Goal: Task Accomplishment & Management: Manage account settings

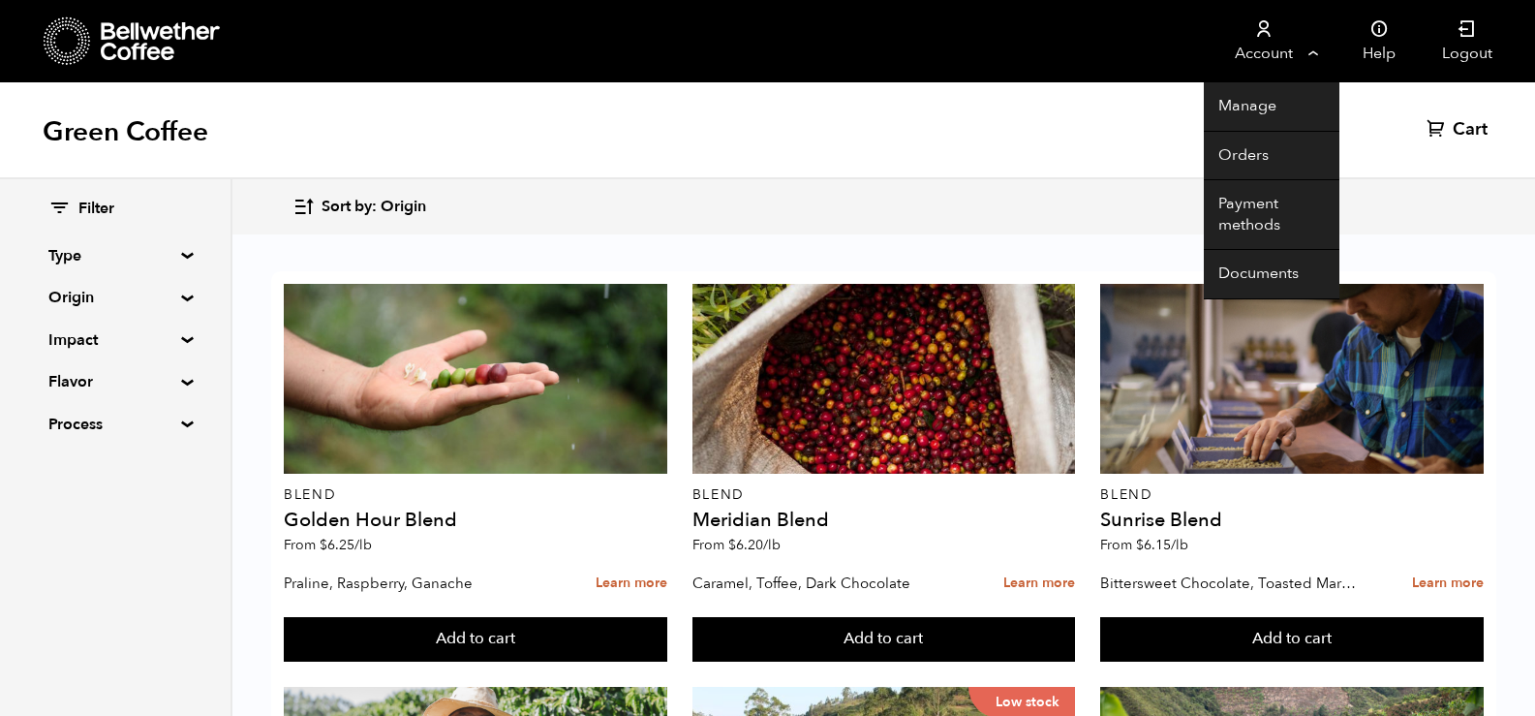
click at [1275, 58] on link "Account" at bounding box center [1263, 41] width 119 height 82
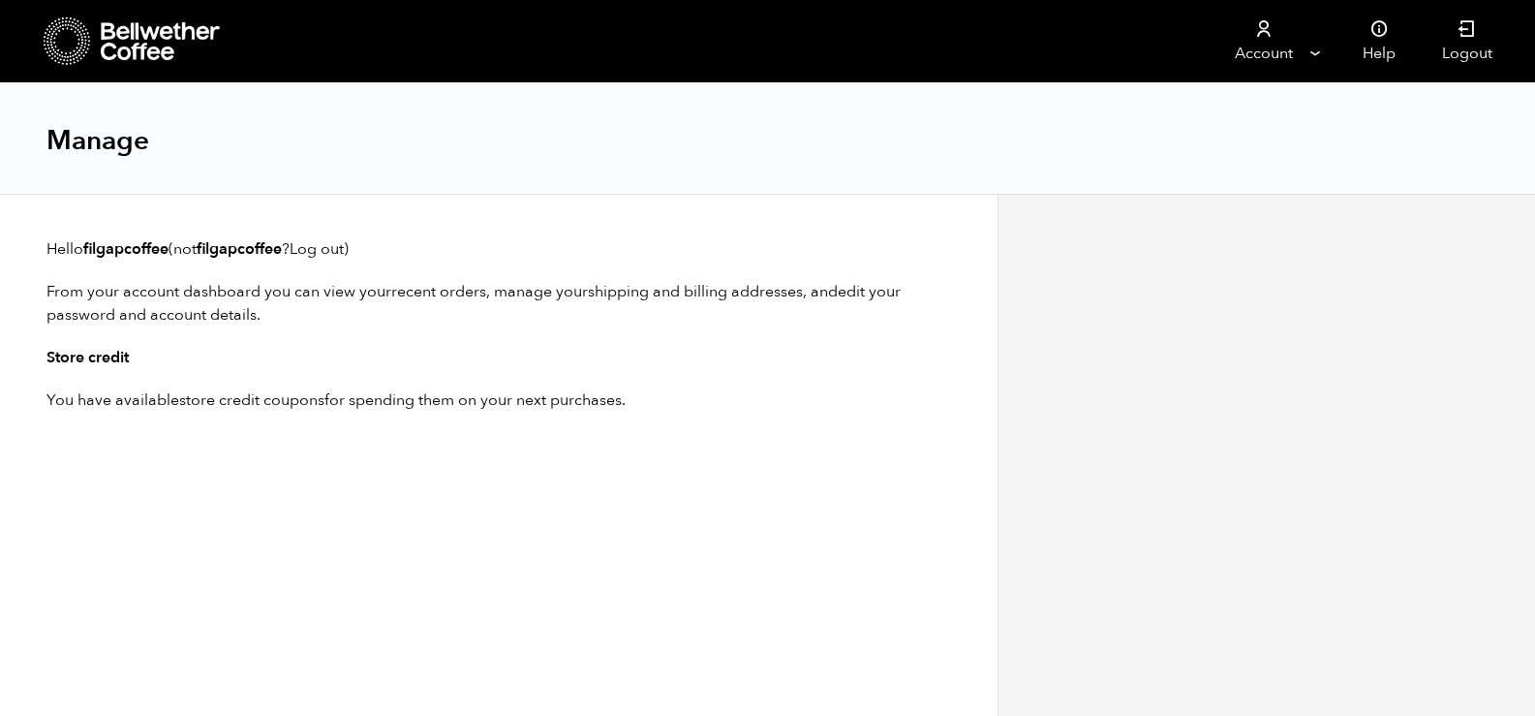
click at [218, 397] on link "store credit coupons" at bounding box center [251, 399] width 145 height 21
